Goal: Register for event/course

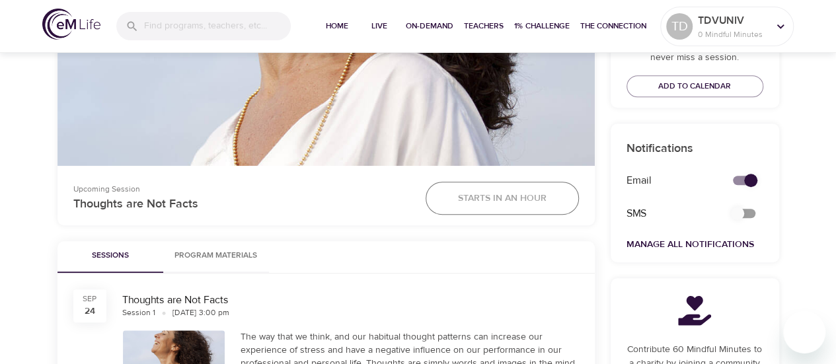
scroll to position [528, 0]
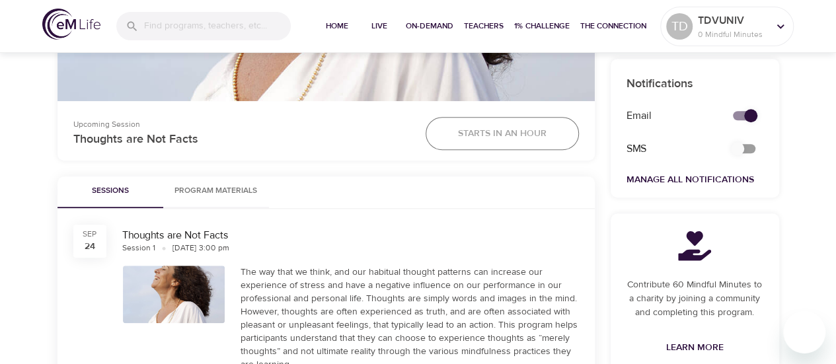
click at [472, 126] on div "Starts in an hour" at bounding box center [501, 133] width 169 height 49
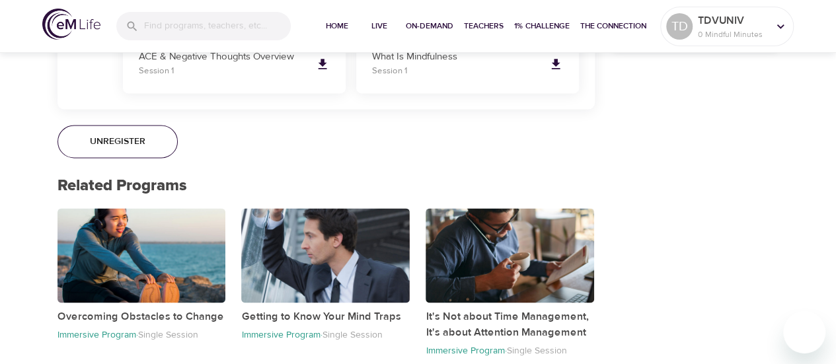
scroll to position [869, 0]
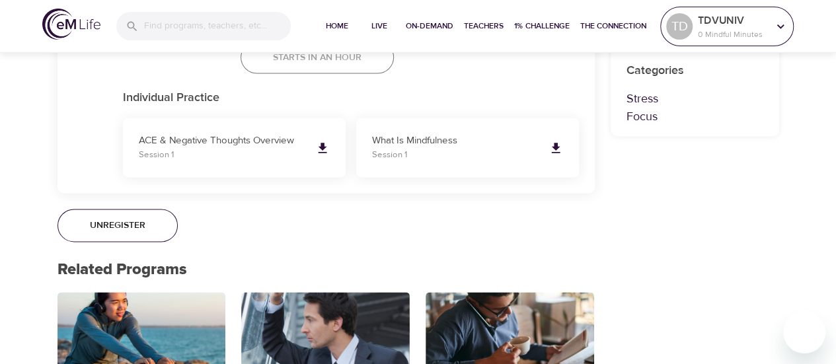
click at [775, 28] on icon at bounding box center [780, 26] width 15 height 15
click at [778, 26] on icon at bounding box center [780, 26] width 7 height 5
click at [780, 24] on icon at bounding box center [780, 26] width 15 height 15
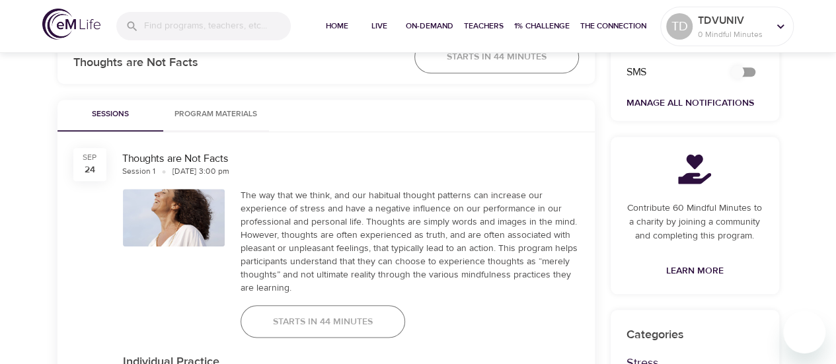
scroll to position [539, 0]
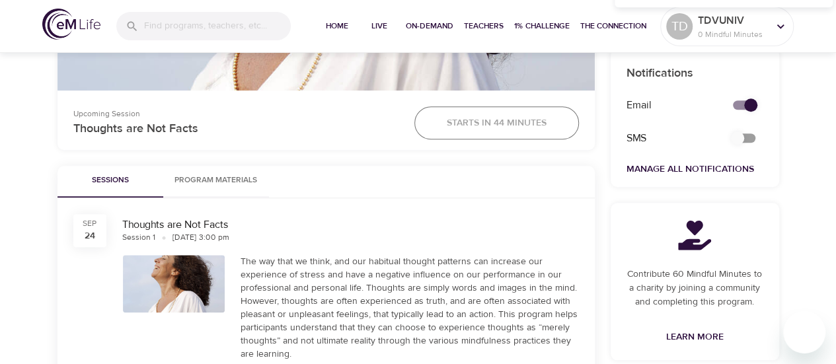
click at [223, 179] on span "Program Materials" at bounding box center [216, 181] width 90 height 14
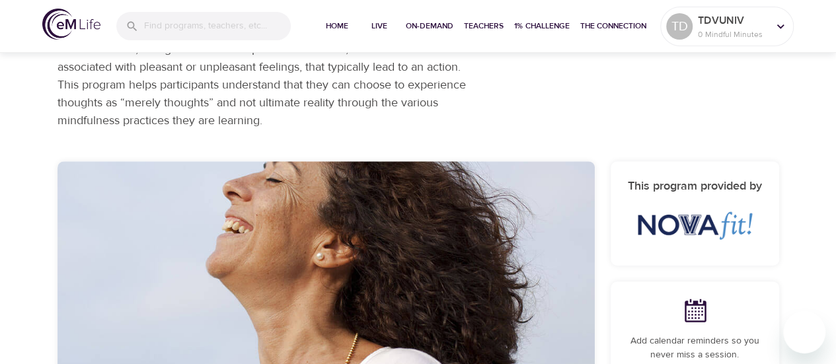
scroll to position [66, 0]
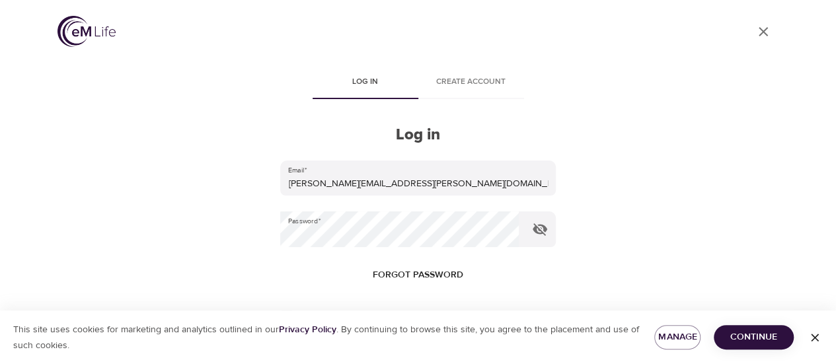
click at [757, 340] on span "Continue" at bounding box center [753, 337] width 59 height 17
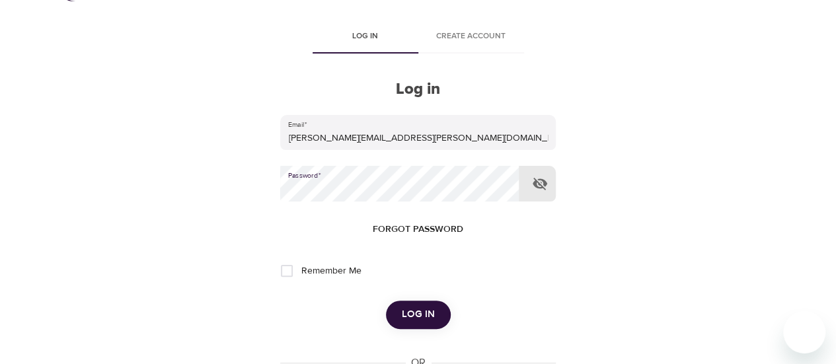
scroll to position [66, 0]
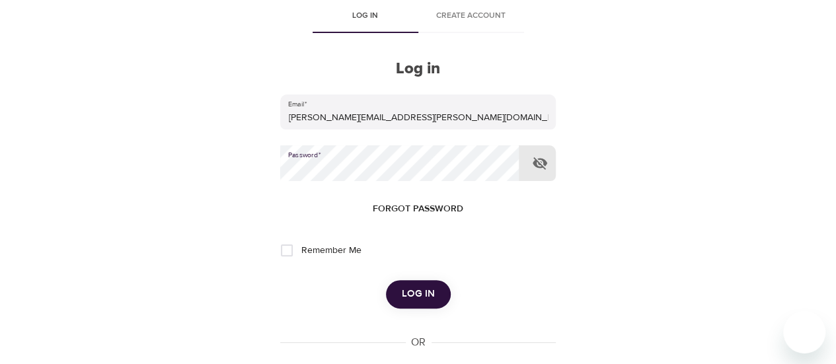
click at [420, 299] on span "Log in" at bounding box center [418, 293] width 33 height 17
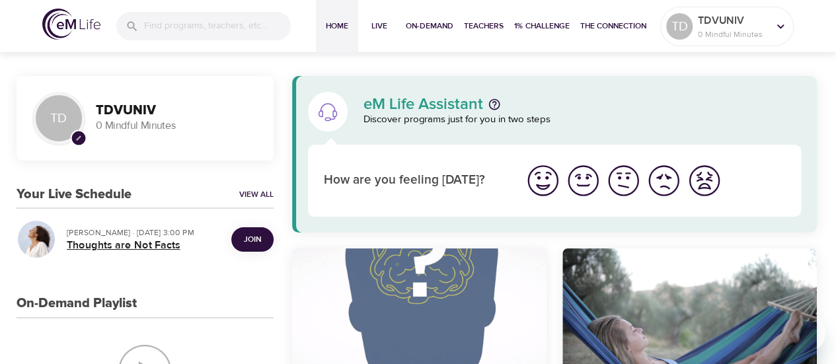
click at [132, 248] on h5 "Thoughts are Not Facts" at bounding box center [144, 245] width 154 height 14
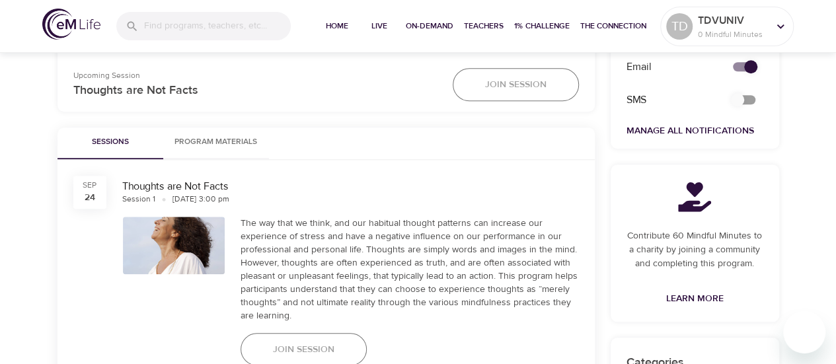
scroll to position [594, 0]
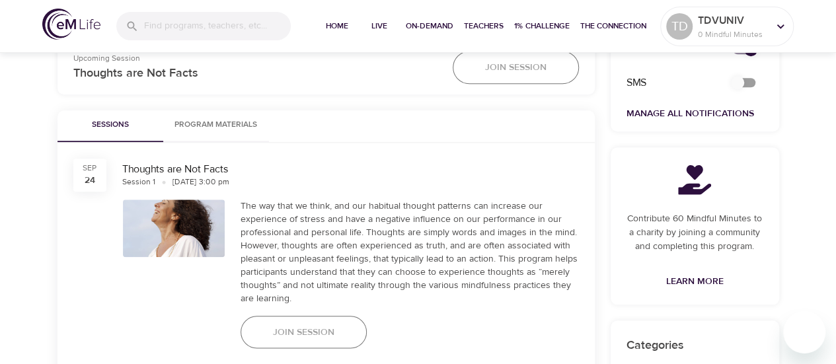
click at [519, 69] on span "Join Session" at bounding box center [515, 67] width 61 height 17
